Goal: Task Accomplishment & Management: Use online tool/utility

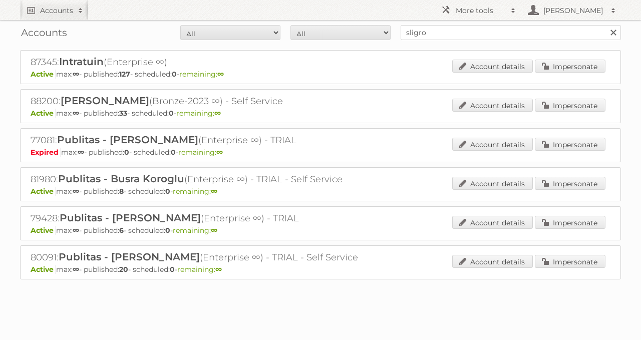
type input "sligro"
click at [605, 25] on input "Search" at bounding box center [612, 32] width 15 height 15
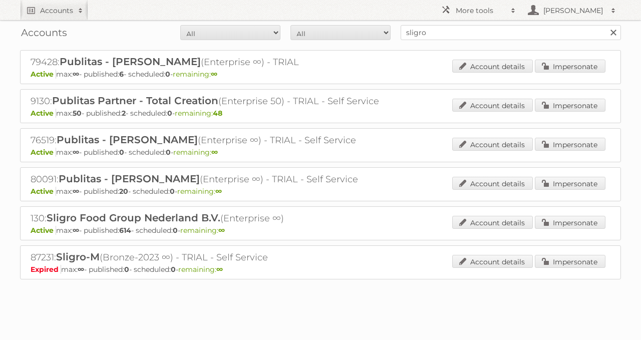
scroll to position [5, 0]
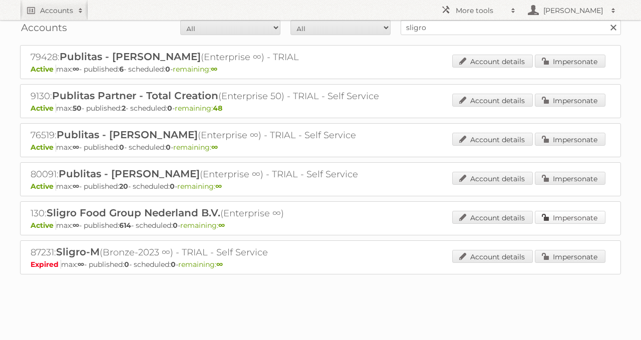
click at [567, 213] on link "Impersonate" at bounding box center [570, 217] width 71 height 13
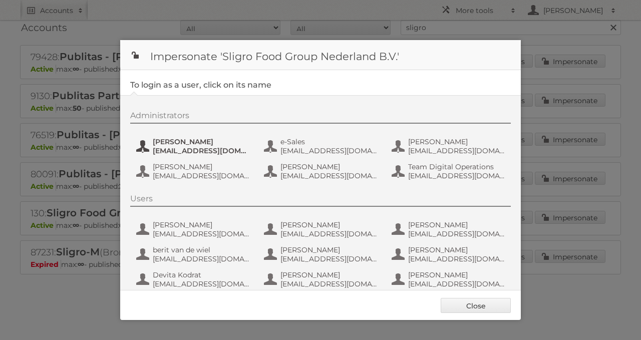
click at [208, 153] on span "dvaneijk@sligro.nl" at bounding box center [201, 150] width 97 height 9
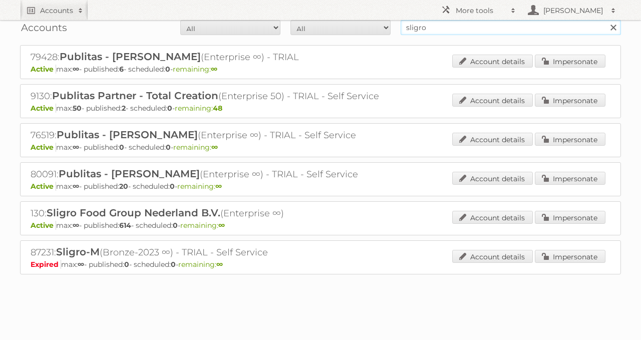
click at [375, 29] on form "All Active Expired Pending All Paid Trials Self service sligro Search" at bounding box center [320, 27] width 601 height 15
type input "delhaize"
click at [605, 20] on input "Search" at bounding box center [612, 27] width 15 height 15
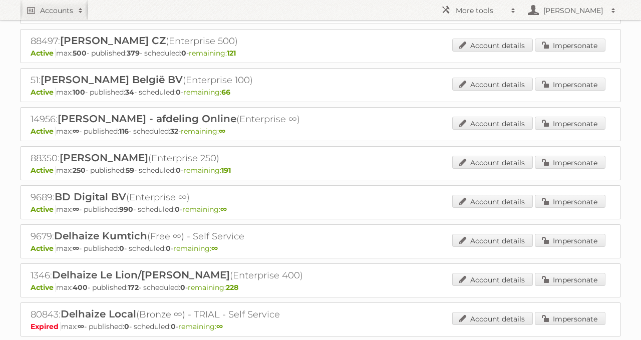
scroll to position [160, 0]
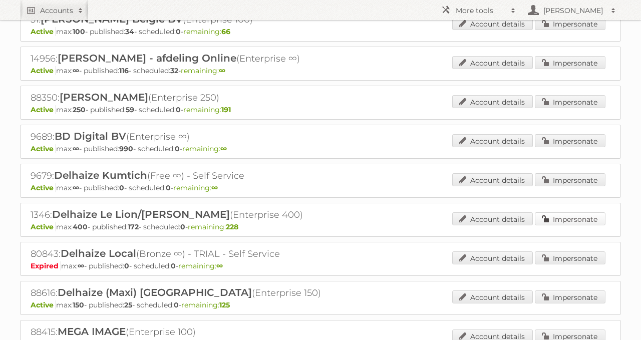
click at [544, 212] on link "Impersonate" at bounding box center [570, 218] width 71 height 13
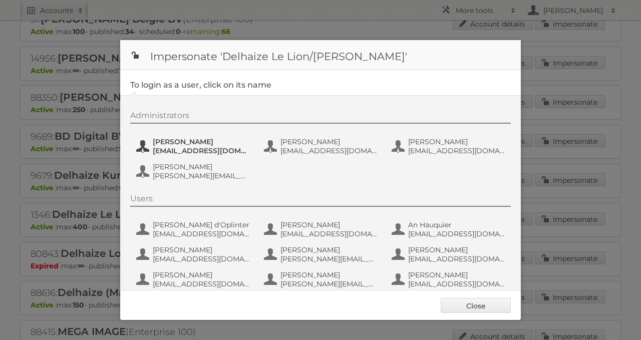
click at [196, 147] on span "cvicenteruiz@delhaize.be" at bounding box center [201, 150] width 97 height 9
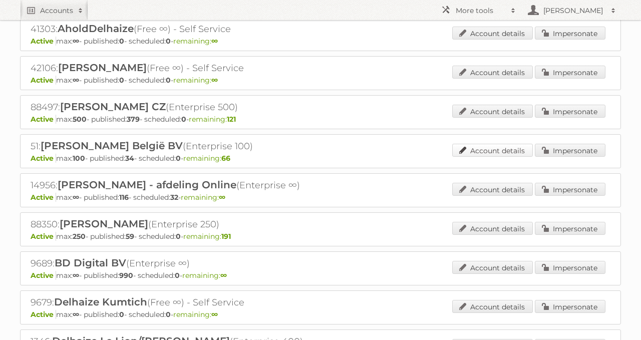
scroll to position [0, 0]
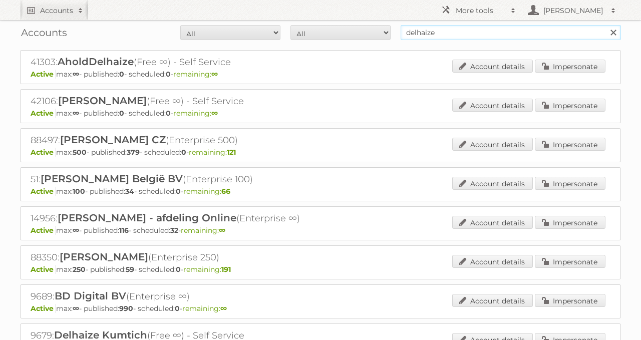
drag, startPoint x: 401, startPoint y: 28, endPoint x: 260, endPoint y: 26, distance: 141.2
click at [286, 30] on form "All Active Expired Pending All Paid Trials Self service delhaize Search" at bounding box center [320, 32] width 601 height 15
type input "habufa meubelen"
click at [605, 25] on input "Search" at bounding box center [612, 32] width 15 height 15
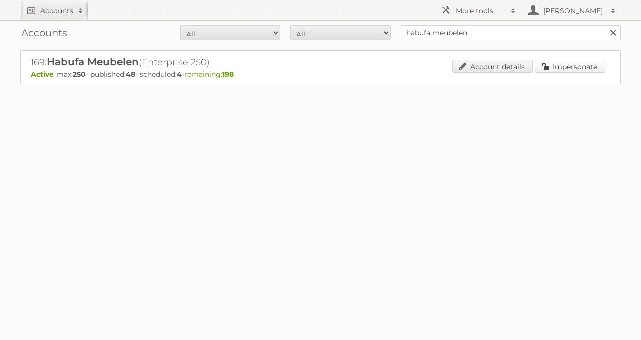
click at [570, 61] on link "Impersonate" at bounding box center [570, 66] width 71 height 13
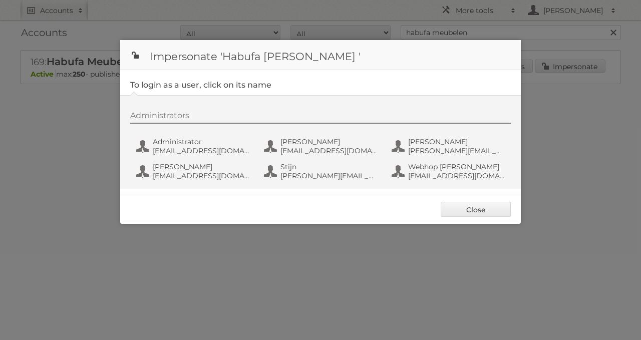
click at [186, 232] on div at bounding box center [320, 170] width 641 height 340
click at [445, 209] on link "Close" at bounding box center [476, 209] width 70 height 15
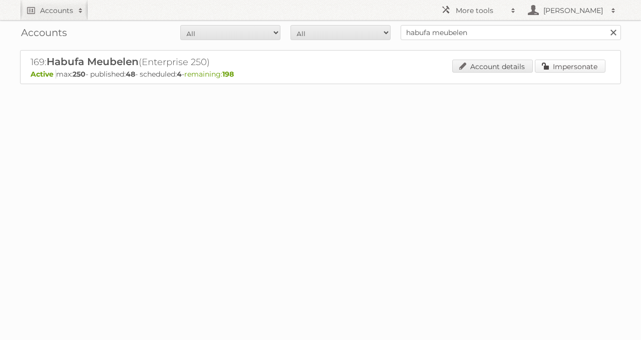
click at [578, 68] on link "Impersonate" at bounding box center [570, 66] width 71 height 13
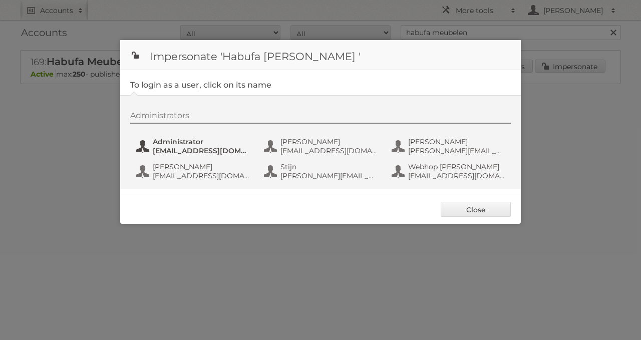
click at [204, 140] on span "Administrator" at bounding box center [201, 141] width 97 height 9
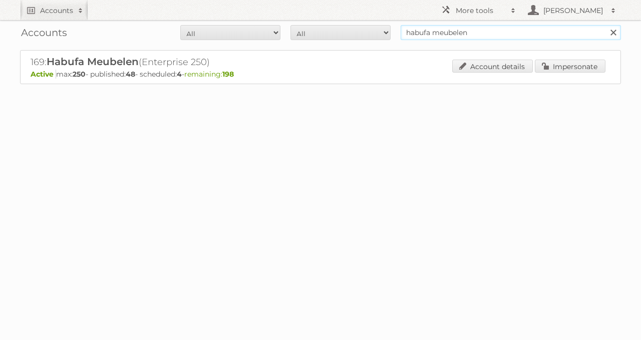
drag, startPoint x: 463, startPoint y: 37, endPoint x: 396, endPoint y: 44, distance: 67.5
click at [406, 45] on div "Accounts All Active Expired Pending All Paid Trials Self service habufa meubele…" at bounding box center [320, 67] width 641 height 134
type input "leen bakker"
click at [605, 25] on input "Search" at bounding box center [612, 32] width 15 height 15
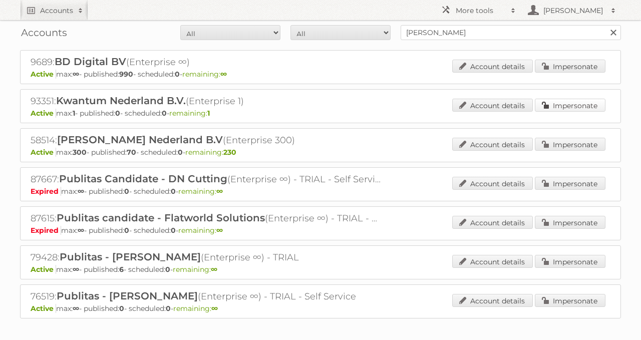
click at [565, 103] on link "Impersonate" at bounding box center [570, 105] width 71 height 13
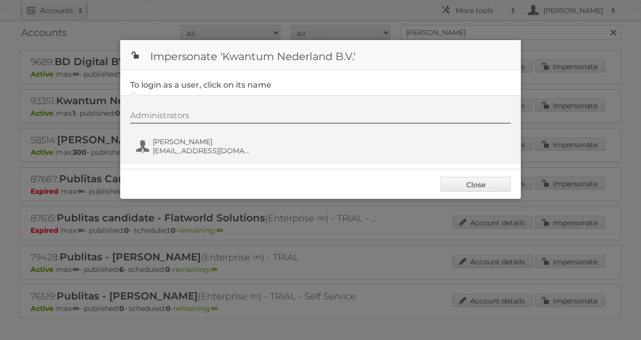
click at [243, 223] on div at bounding box center [320, 170] width 641 height 340
click at [459, 181] on link "Close" at bounding box center [476, 184] width 70 height 15
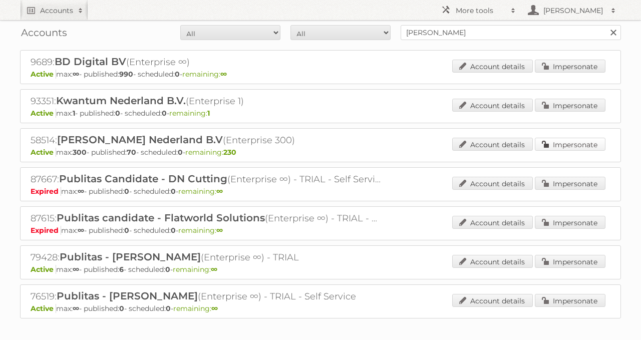
click at [568, 145] on link "Impersonate" at bounding box center [570, 144] width 71 height 13
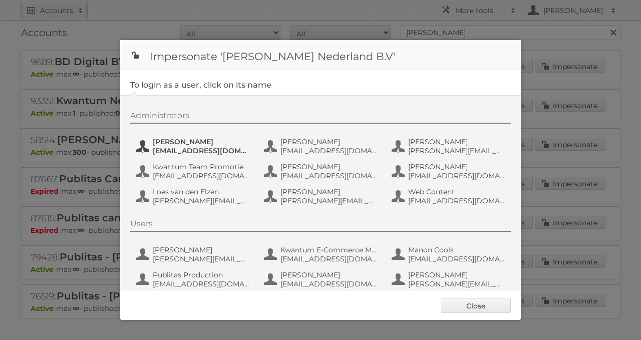
click at [204, 150] on span "[EMAIL_ADDRESS][DOMAIN_NAME]" at bounding box center [201, 150] width 97 height 9
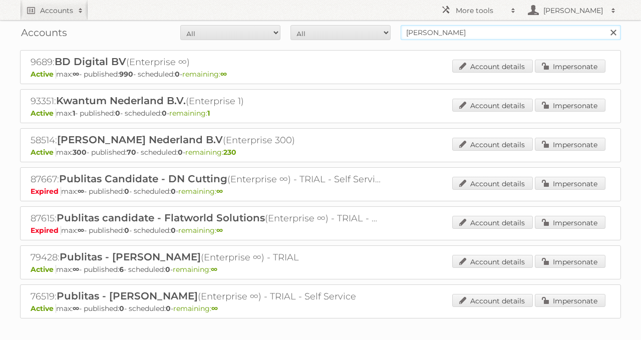
click at [375, 28] on form "All Active Expired Pending All Paid Trials Self service [PERSON_NAME] Search" at bounding box center [320, 32] width 601 height 15
type input "baby dump"
click at [605, 25] on input "Search" at bounding box center [612, 32] width 15 height 15
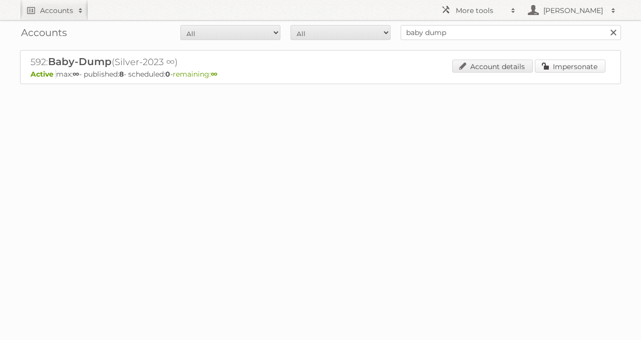
click at [561, 64] on link "Impersonate" at bounding box center [570, 66] width 71 height 13
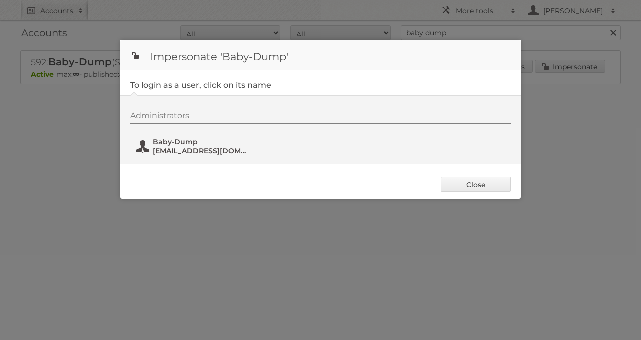
click at [171, 155] on button "Baby-Dump marketing@baby-dump.nl" at bounding box center [194, 146] width 118 height 20
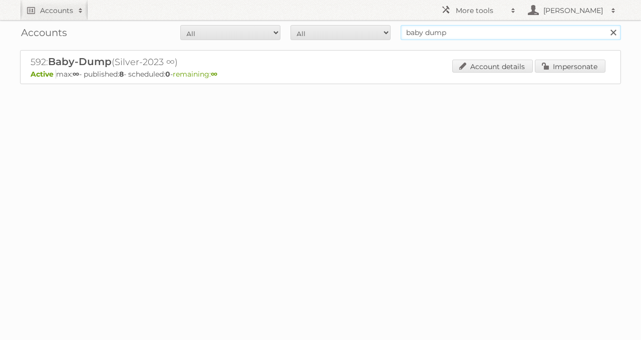
drag, startPoint x: 459, startPoint y: 30, endPoint x: 301, endPoint y: 30, distance: 157.7
click at [320, 30] on form "All Active Expired Pending All Paid Trials Self service baby dump Search" at bounding box center [320, 32] width 601 height 15
type input "euroshop"
click at [605, 25] on input "Search" at bounding box center [612, 32] width 15 height 15
click at [584, 70] on link "Impersonate" at bounding box center [570, 66] width 71 height 13
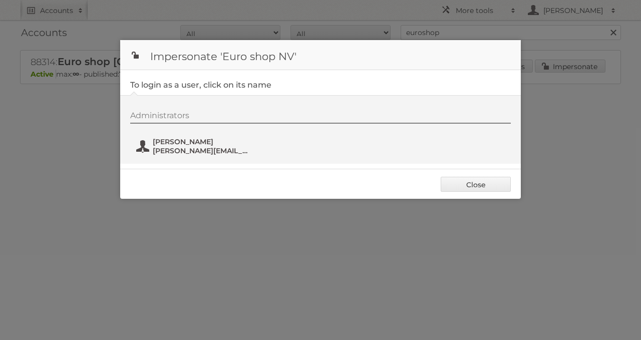
click at [188, 147] on span "lloyd.vanacker@euroshop.be" at bounding box center [201, 150] width 97 height 9
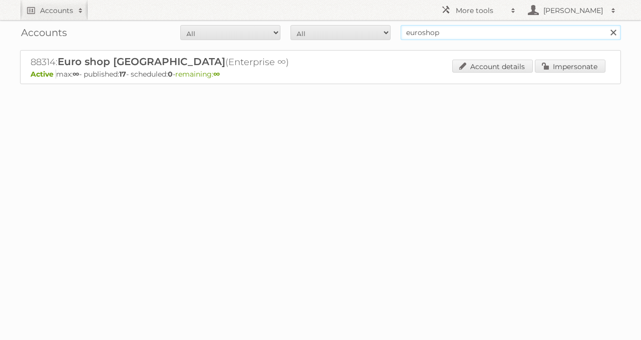
drag, startPoint x: 451, startPoint y: 32, endPoint x: 315, endPoint y: 36, distance: 135.7
click at [315, 36] on form "All Active Expired Pending All Paid Trials Self service euroshop Search" at bounding box center [320, 32] width 601 height 15
type input "prik en tik"
click at [605, 25] on input "Search" at bounding box center [612, 32] width 15 height 15
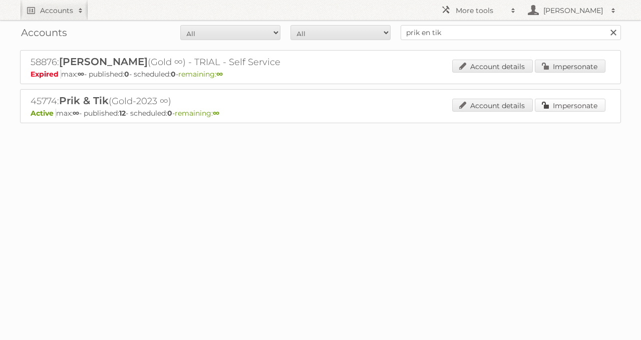
click at [571, 107] on link "Impersonate" at bounding box center [570, 105] width 71 height 13
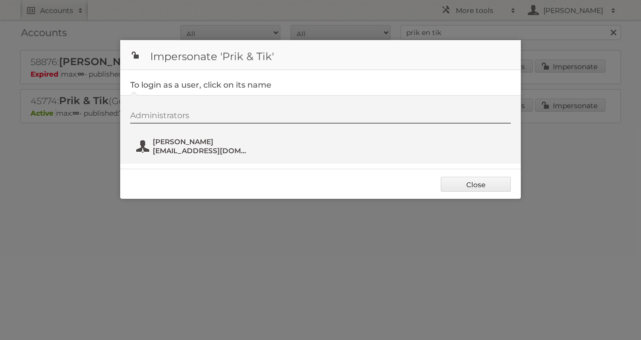
click at [215, 146] on span "[EMAIL_ADDRESS][DOMAIN_NAME]" at bounding box center [201, 150] width 97 height 9
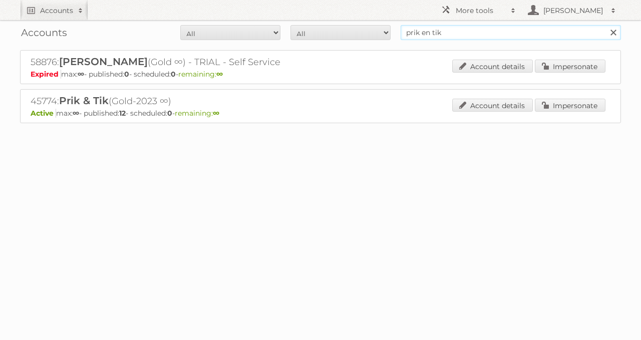
click at [432, 29] on input "prik en tik" at bounding box center [511, 32] width 220 height 15
type input "cora"
click at [605, 25] on input "Search" at bounding box center [612, 32] width 15 height 15
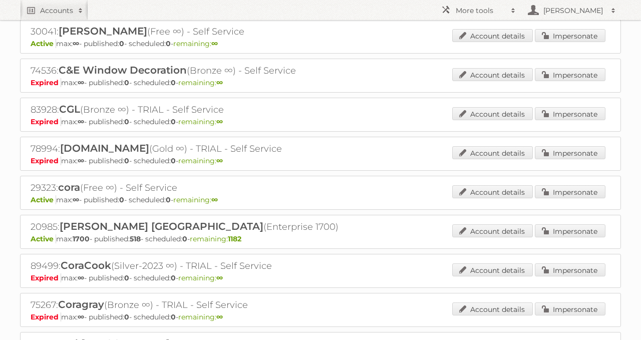
scroll to position [497, 0]
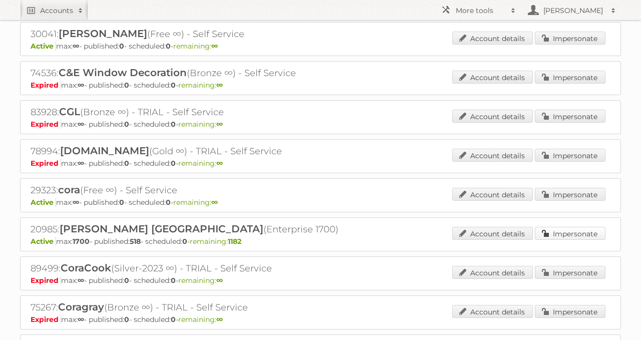
click at [568, 227] on link "Impersonate" at bounding box center [570, 233] width 71 height 13
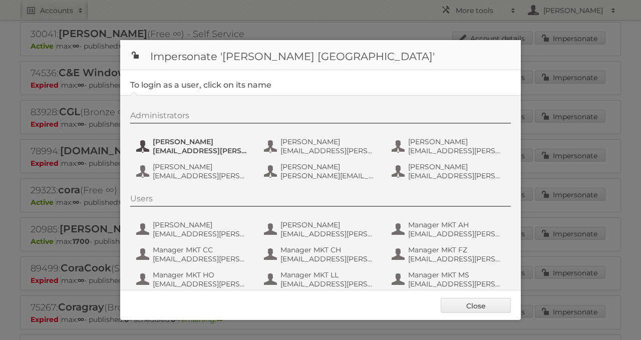
click at [159, 137] on button "[PERSON_NAME] [EMAIL_ADDRESS][PERSON_NAME][DOMAIN_NAME]" at bounding box center [194, 146] width 118 height 20
